Goal: Task Accomplishment & Management: Use online tool/utility

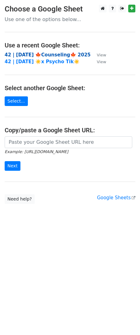
click at [28, 52] on strong "42 | [DATE] 🍁Counseling🍁 2025" at bounding box center [48, 55] width 86 height 6
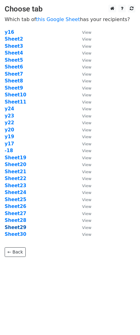
click at [18, 225] on strong "Sheet29" at bounding box center [16, 228] width 22 height 6
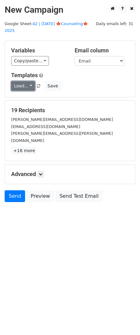
click at [22, 81] on link "Load..." at bounding box center [23, 86] width 24 height 10
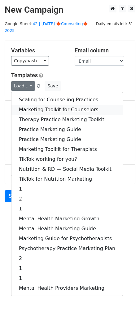
click at [27, 105] on link "Marketing Toolkit for Counselors" at bounding box center [66, 110] width 111 height 10
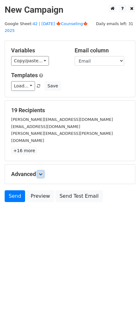
click at [42, 172] on icon at bounding box center [41, 174] width 4 height 4
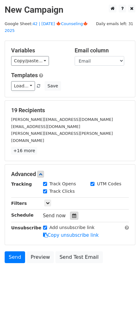
click at [72, 213] on icon at bounding box center [74, 215] width 4 height 4
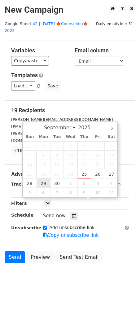
type input "2025-09-29 12:00"
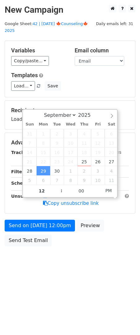
click at [38, 225] on div "Send on Sep 29 at 12:00pm Preview Send Test Email" at bounding box center [70, 235] width 140 height 30
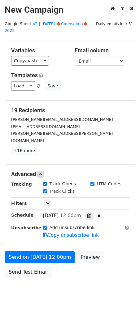
click at [27, 225] on div "Advanced Tracking Track Opens UTM Codes Track Clicks Filters Only include sprea…" at bounding box center [70, 204] width 130 height 80
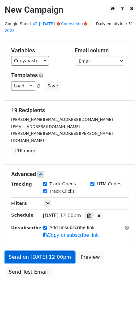
click at [20, 251] on link "Send on Sep 29 at 12:00pm" at bounding box center [40, 257] width 70 height 12
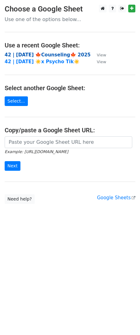
click at [38, 54] on strong "42 | [DATE] 🍁Counseling🍁 2025" at bounding box center [48, 55] width 86 height 6
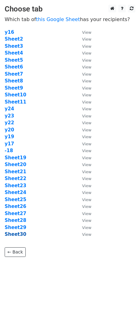
click at [19, 232] on strong "Sheet30" at bounding box center [16, 234] width 22 height 6
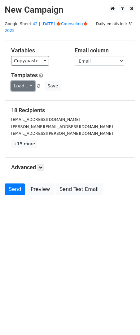
click at [21, 81] on link "Load..." at bounding box center [23, 86] width 24 height 10
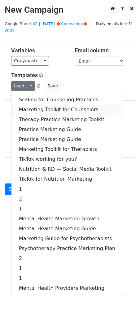
click at [33, 105] on link "Marketing Toolkit for Counselors" at bounding box center [66, 110] width 111 height 10
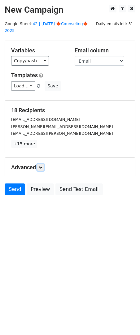
drag, startPoint x: 43, startPoint y: 159, endPoint x: 47, endPoint y: 164, distance: 6.3
click at [42, 165] on icon at bounding box center [41, 167] width 4 height 4
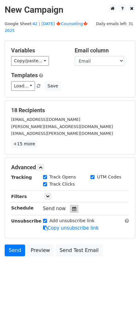
click at [72, 207] on icon at bounding box center [74, 209] width 4 height 4
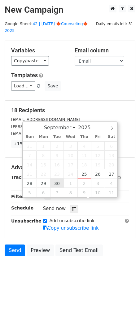
type input "[DATE] 12:00"
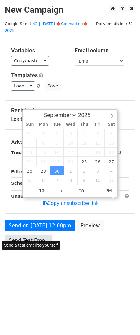
click at [43, 234] on link "Send Test Email" at bounding box center [28, 240] width 47 height 12
